Goal: Task Accomplishment & Management: Use online tool/utility

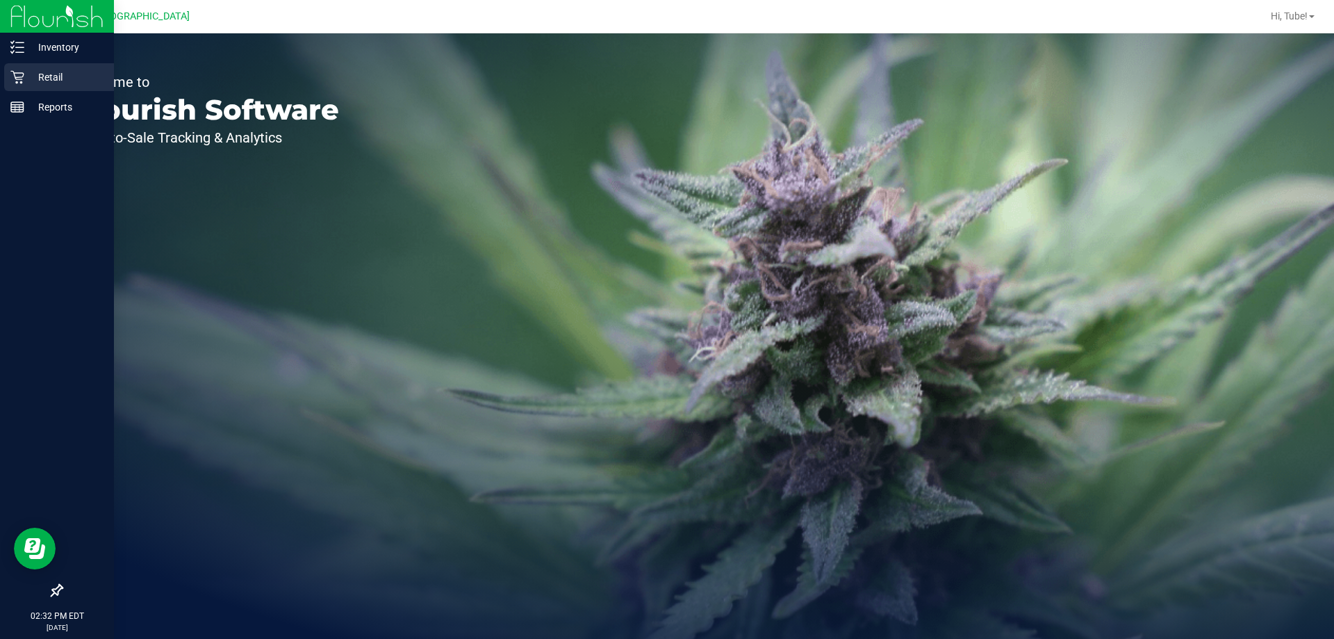
click at [47, 86] on div "Retail" at bounding box center [59, 77] width 110 height 28
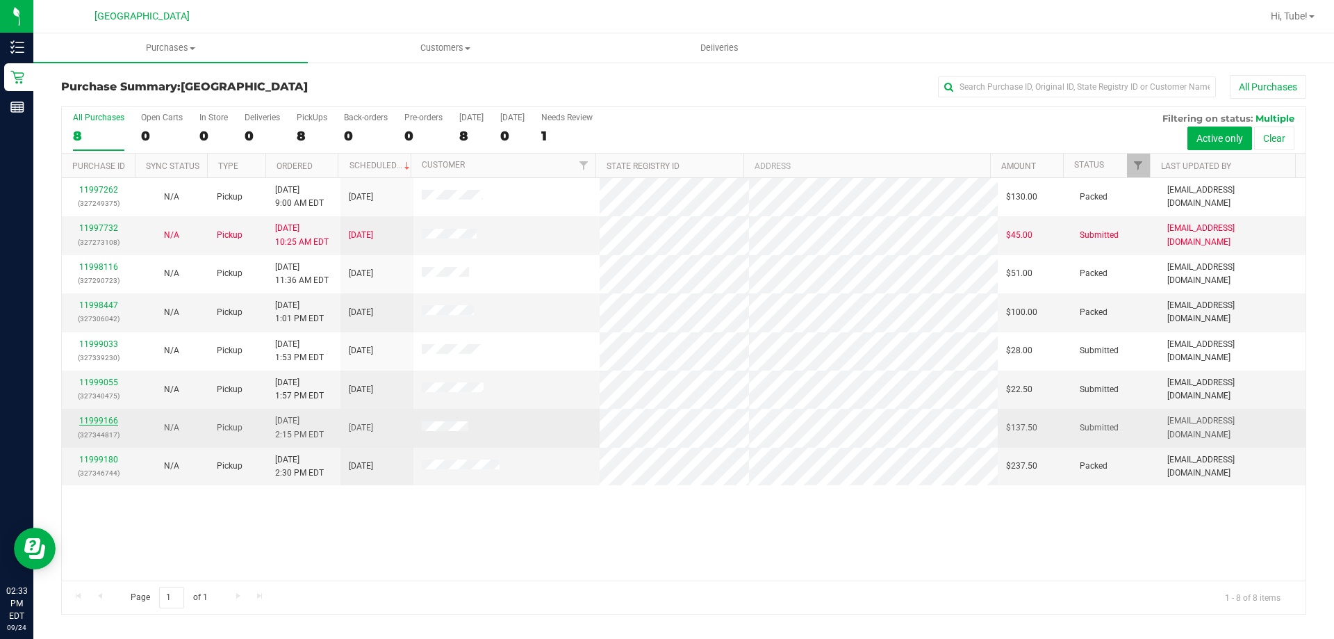
click at [101, 423] on link "11999166" at bounding box center [98, 421] width 39 height 10
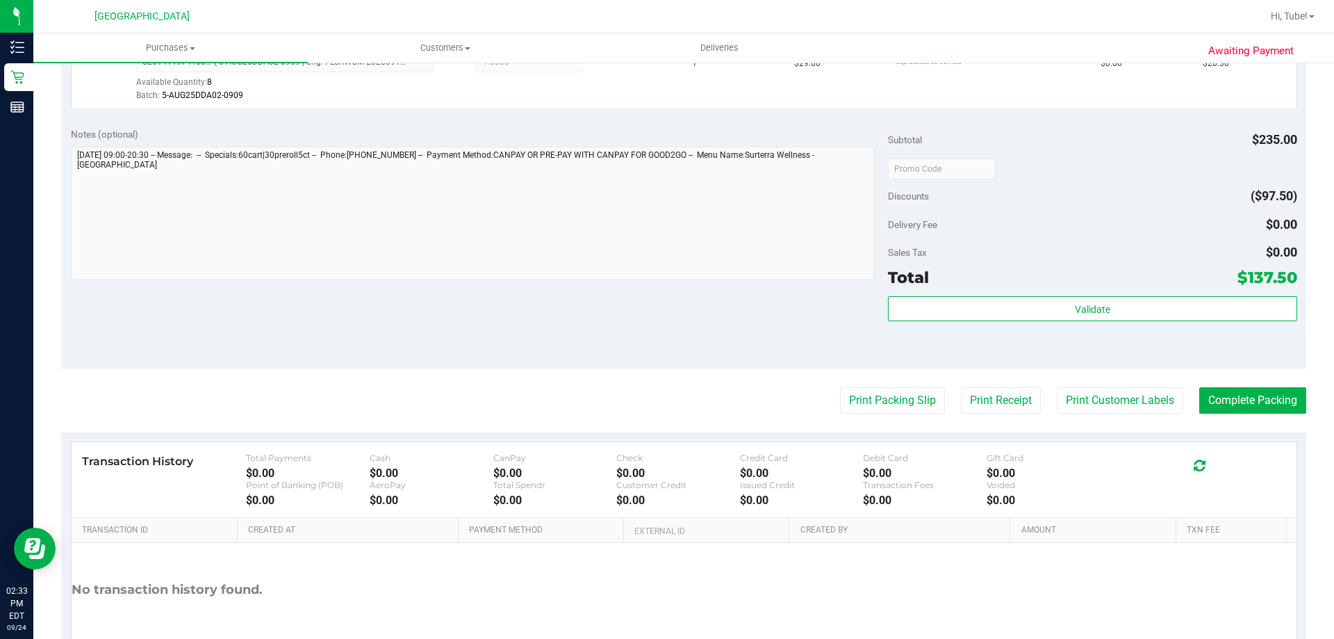
scroll to position [913, 0]
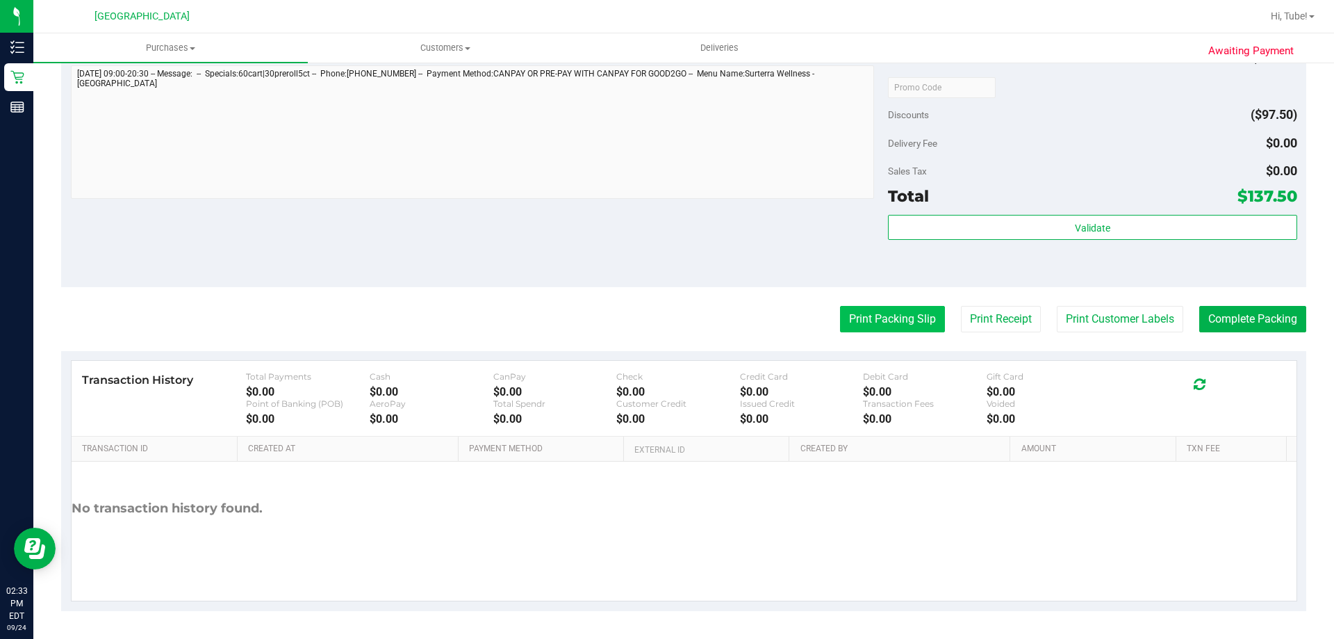
click at [879, 322] on button "Print Packing Slip" at bounding box center [892, 319] width 105 height 26
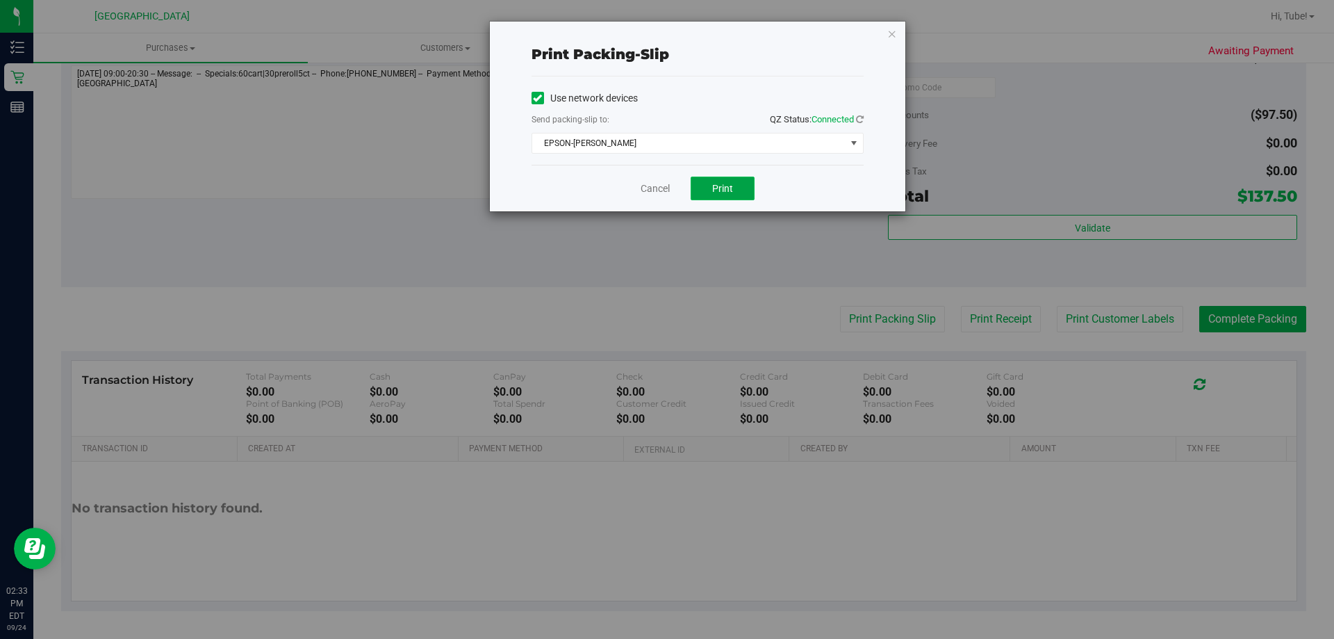
click at [730, 181] on button "Print" at bounding box center [723, 189] width 64 height 24
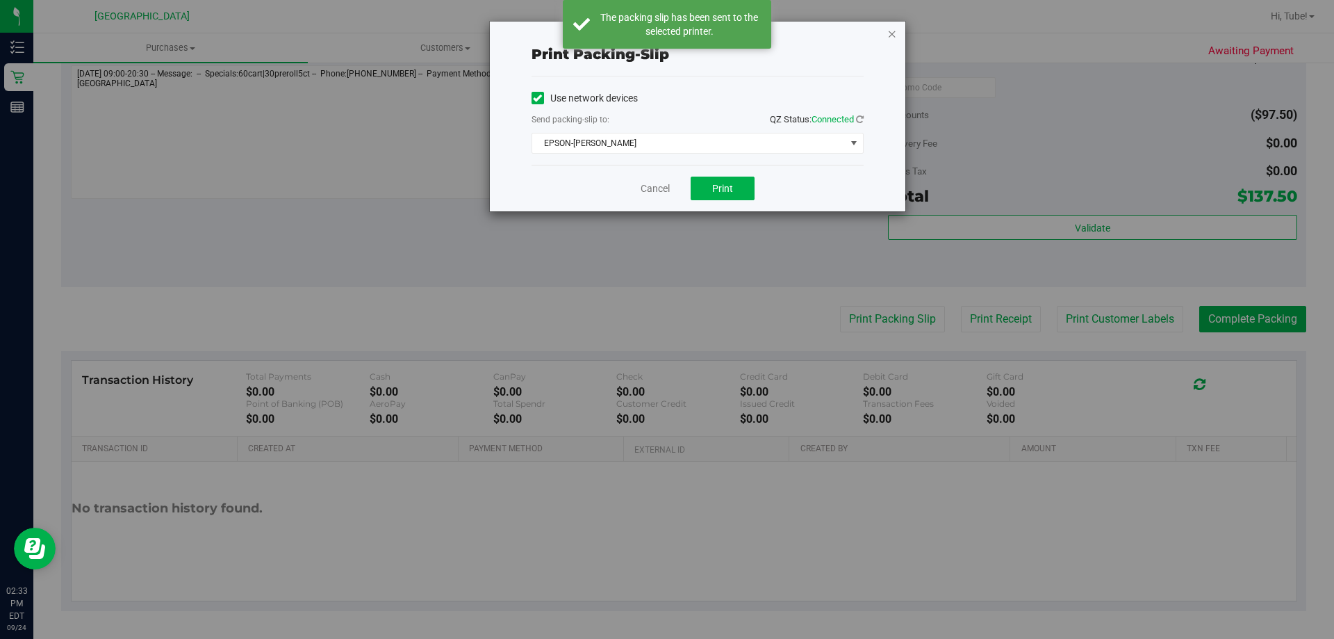
click at [890, 29] on icon "button" at bounding box center [892, 33] width 10 height 17
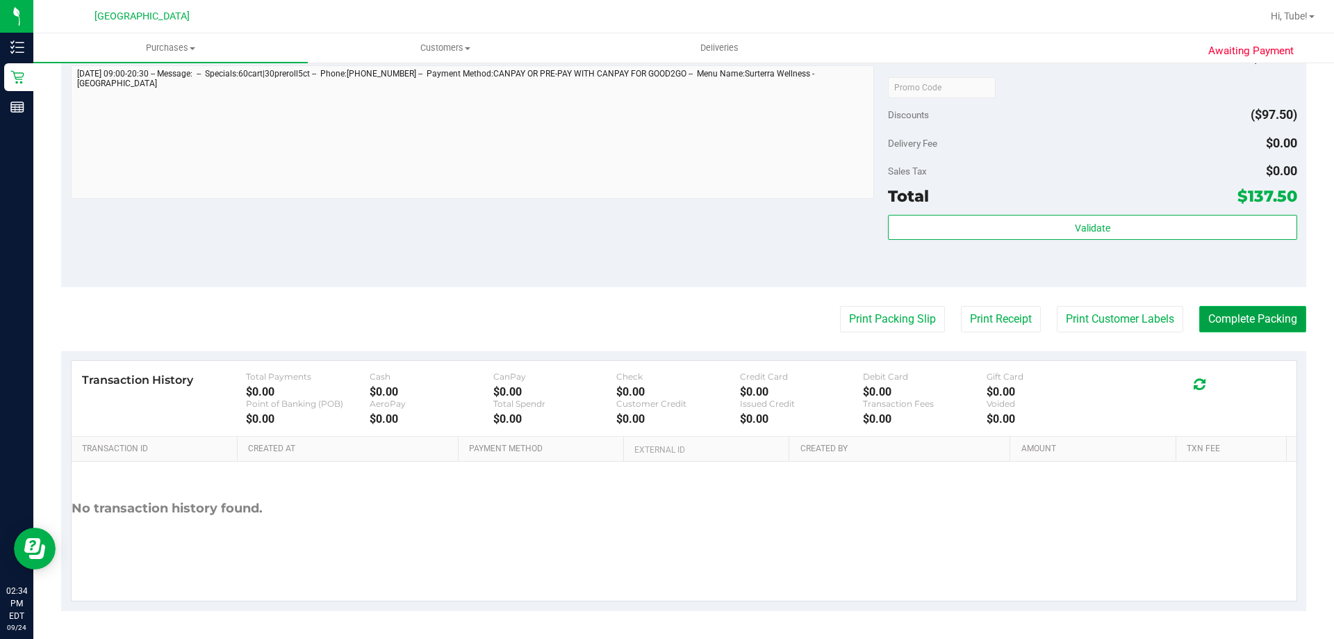
click at [1276, 323] on button "Complete Packing" at bounding box center [1253, 319] width 107 height 26
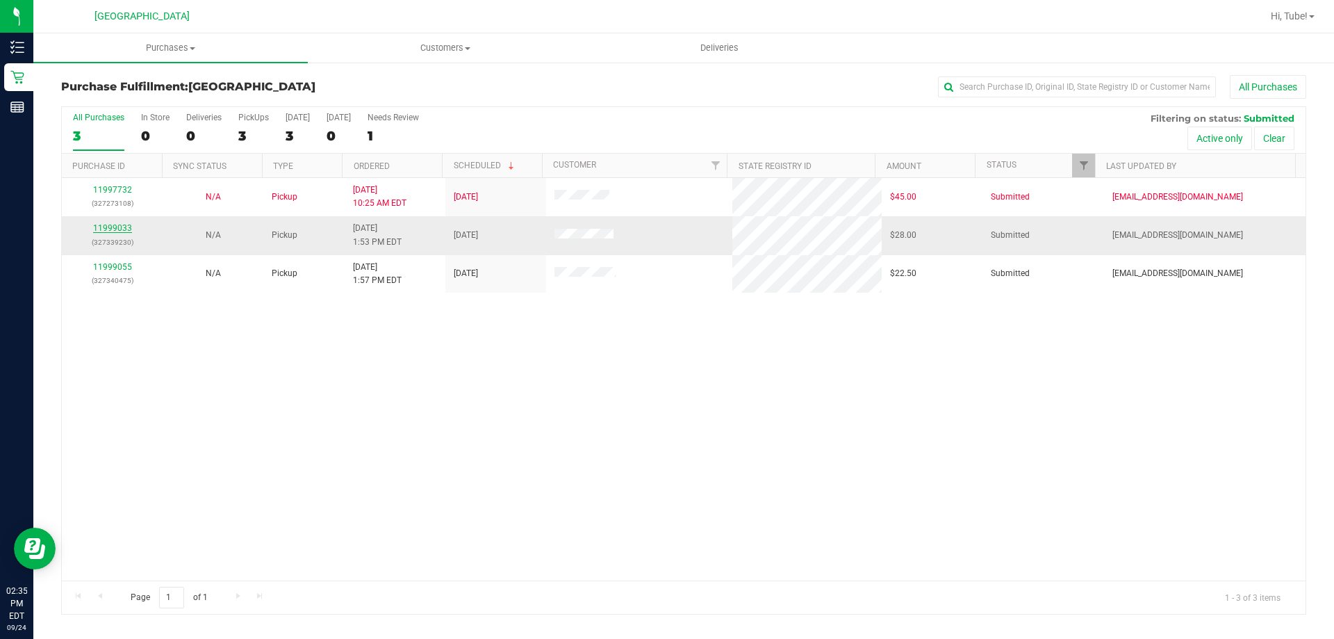
click at [121, 224] on link "11999033" at bounding box center [112, 228] width 39 height 10
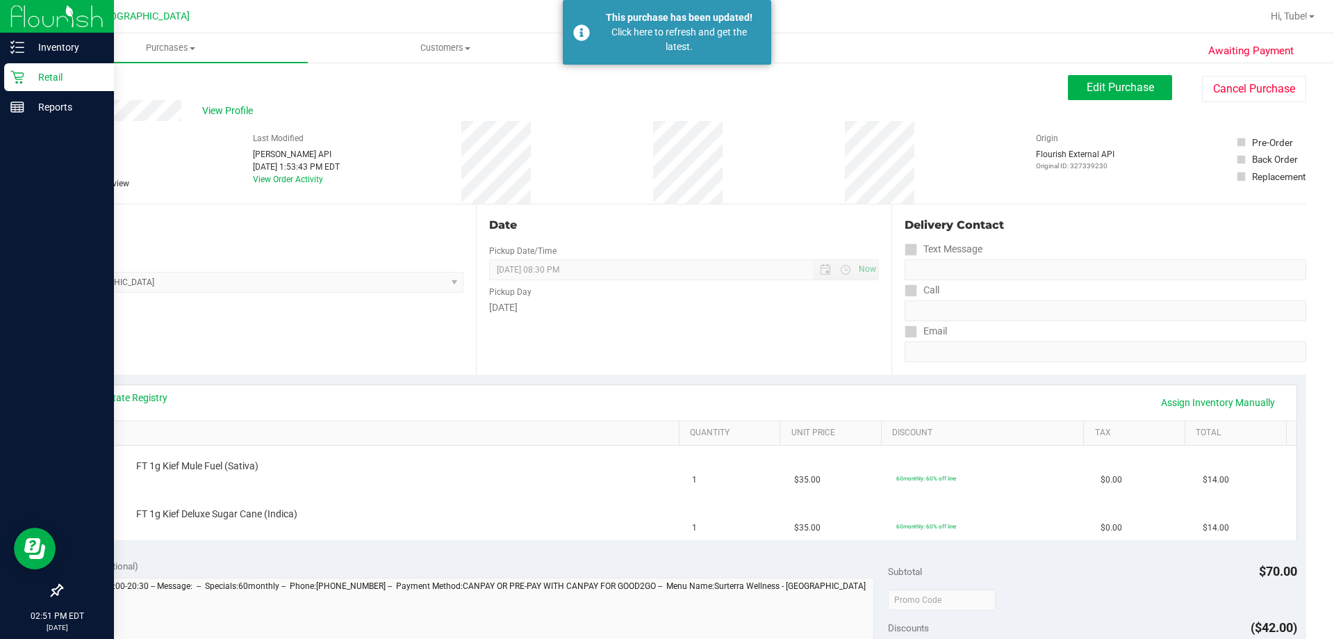
click at [10, 73] on div "Retail" at bounding box center [59, 77] width 110 height 28
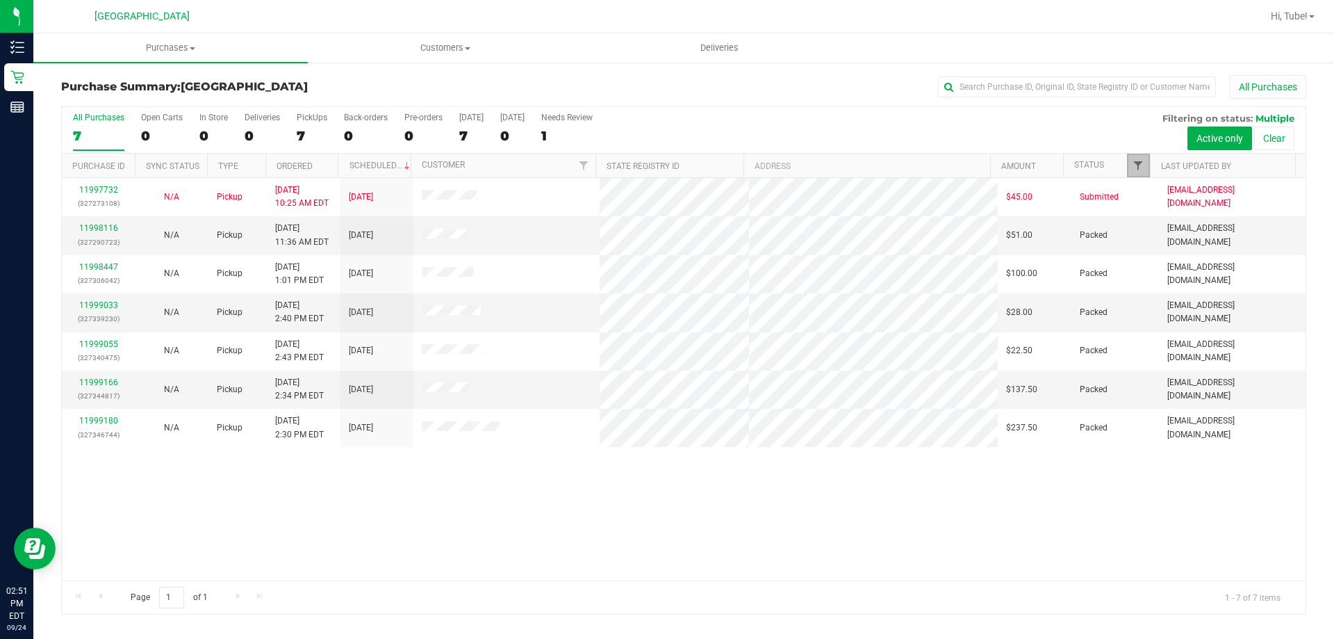
click at [1143, 164] on span "Filter" at bounding box center [1138, 165] width 11 height 11
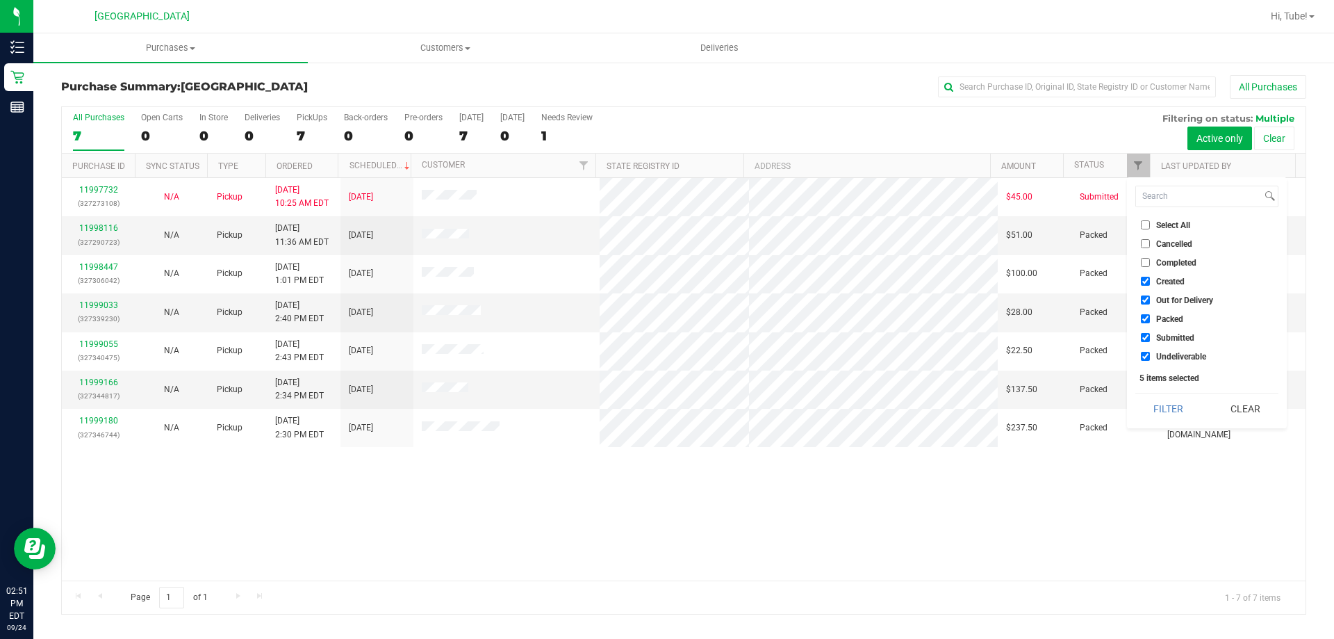
click at [1167, 309] on ul "Select All Cancelled Completed Created Out for Delivery Packed Submitted Undeli…" at bounding box center [1207, 291] width 143 height 146
click at [1177, 330] on li "Submitted" at bounding box center [1207, 337] width 143 height 15
click at [1170, 324] on li "Packed" at bounding box center [1207, 318] width 143 height 15
click at [1156, 319] on span "Packed" at bounding box center [1169, 319] width 27 height 8
click at [1150, 319] on input "Packed" at bounding box center [1145, 318] width 9 height 9
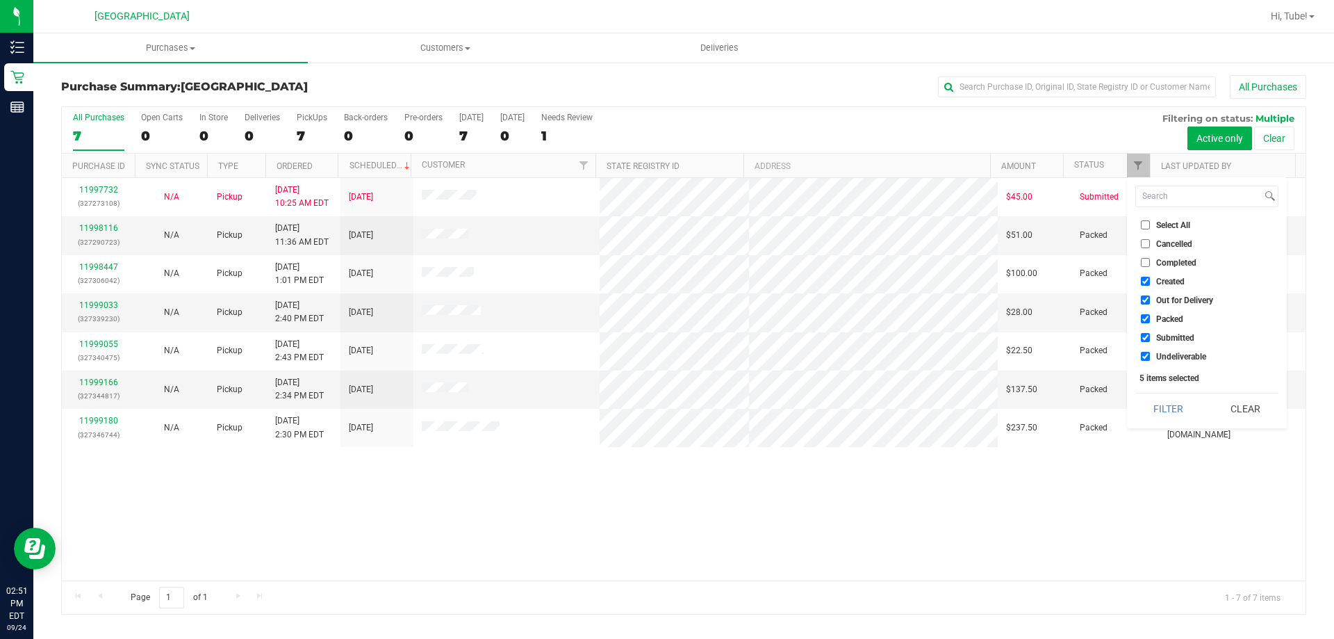
checkbox input "false"
click at [1182, 407] on button "Filter" at bounding box center [1169, 408] width 67 height 31
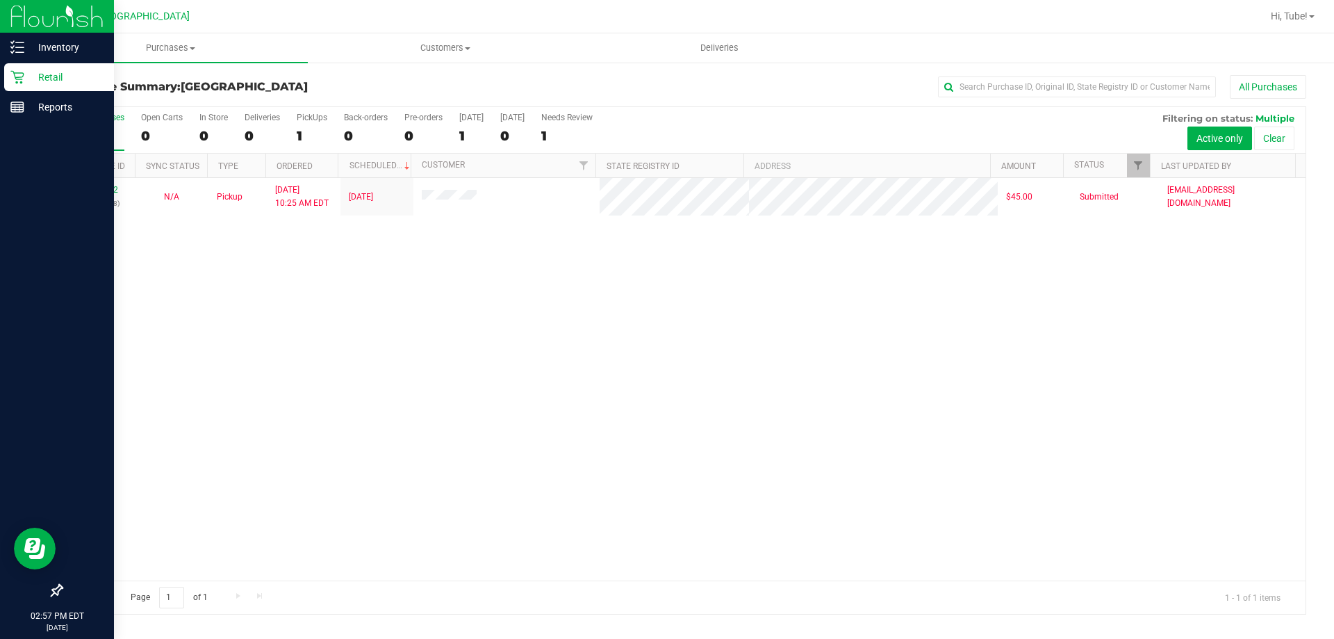
click at [27, 81] on p "Retail" at bounding box center [65, 77] width 83 height 17
click at [27, 103] on p "Reports" at bounding box center [65, 107] width 83 height 17
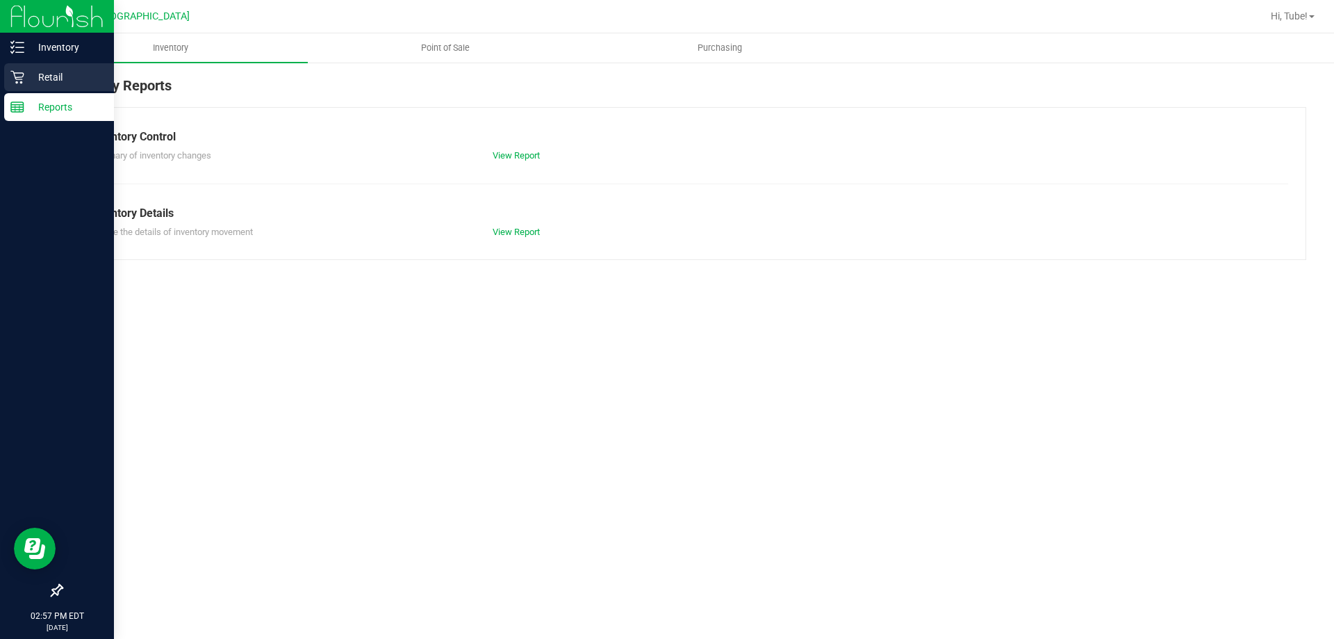
click at [38, 80] on p "Retail" at bounding box center [65, 77] width 83 height 17
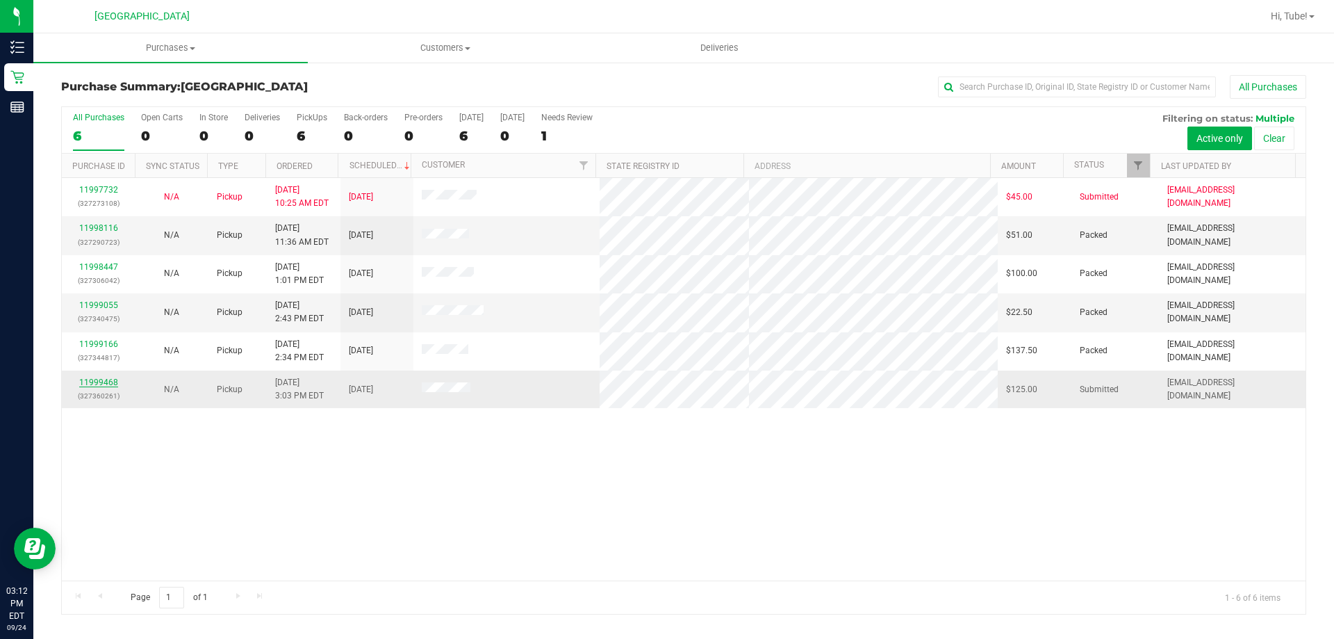
click at [96, 384] on link "11999468" at bounding box center [98, 382] width 39 height 10
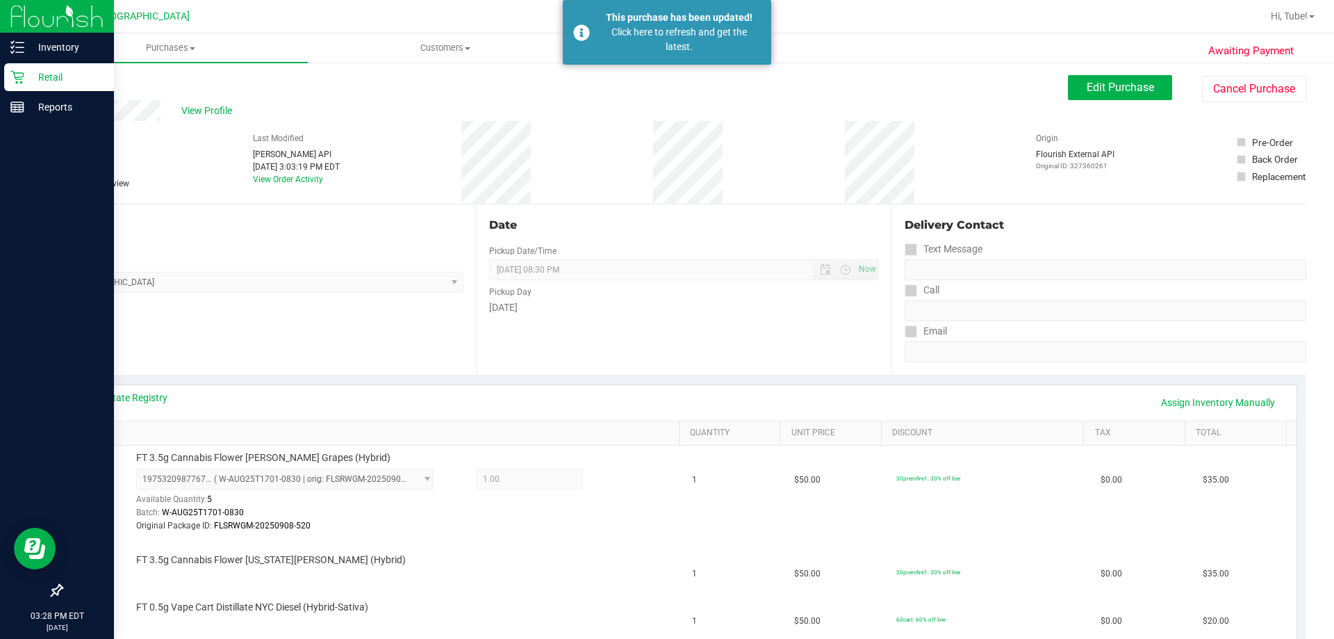
click at [17, 69] on div "Retail" at bounding box center [59, 77] width 110 height 28
